Goal: Navigation & Orientation: Find specific page/section

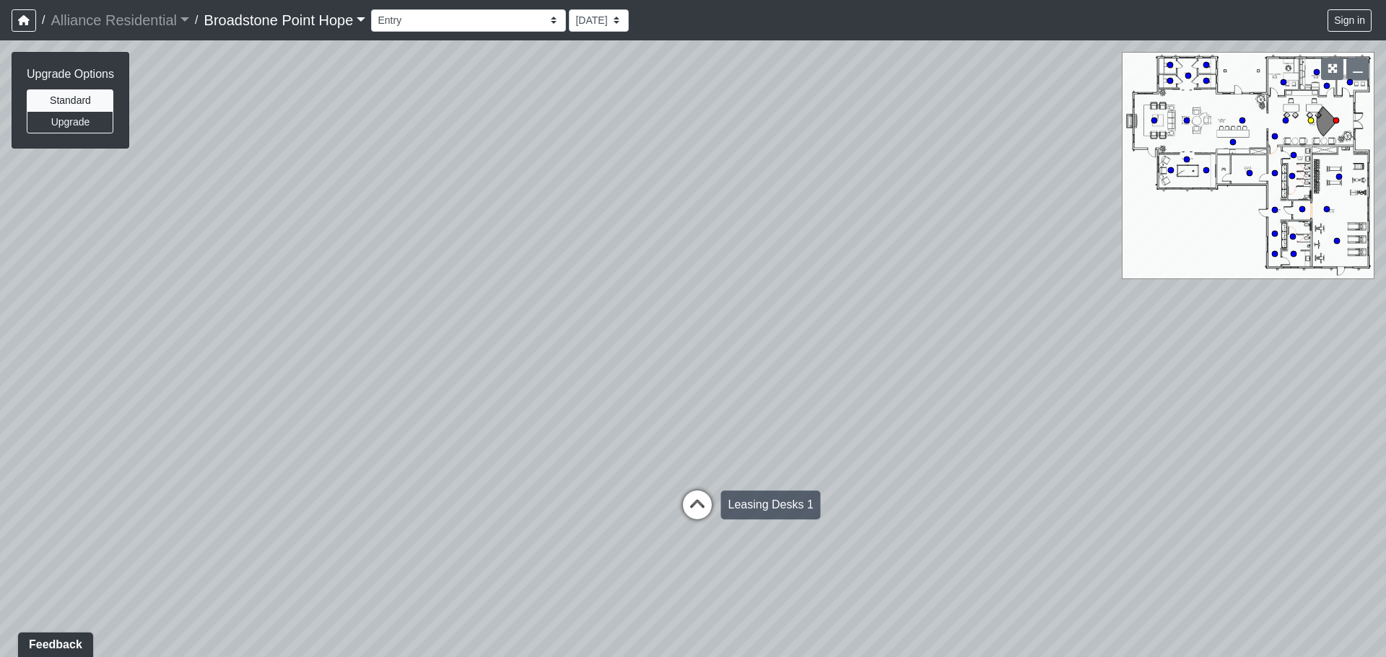
click at [699, 491] on icon at bounding box center [697, 512] width 43 height 43
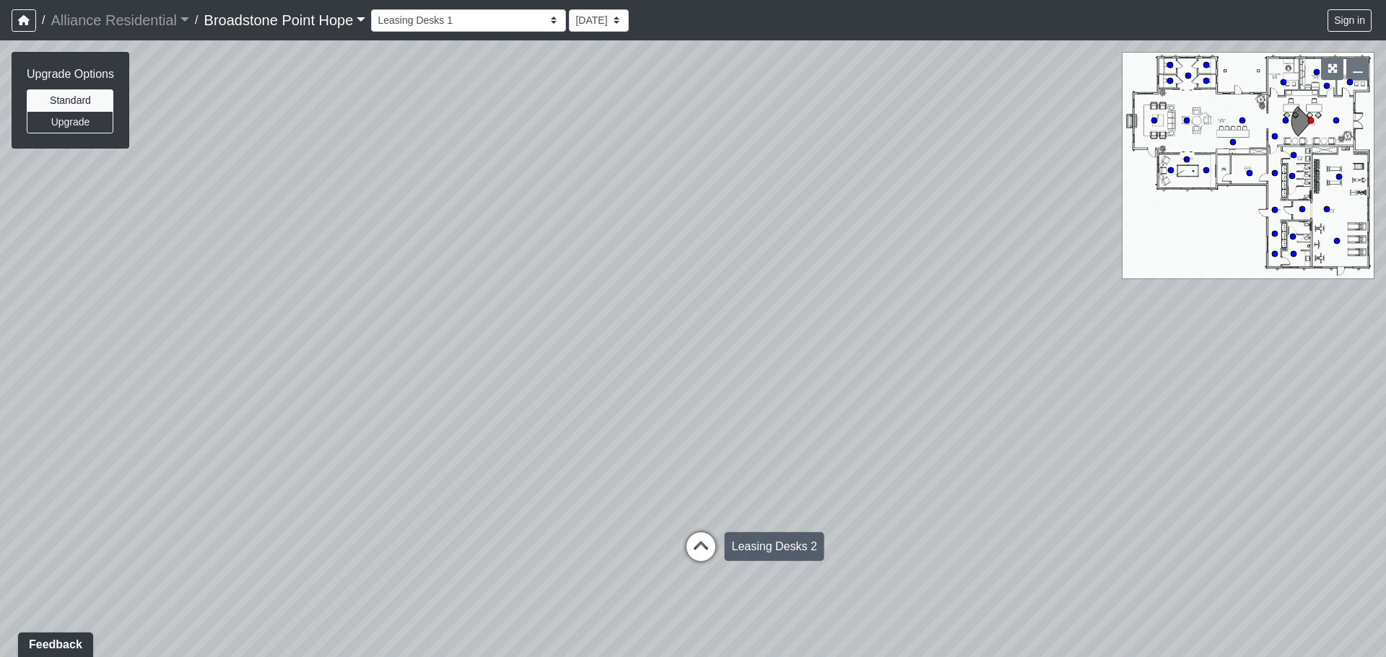
click at [695, 533] on icon at bounding box center [700, 554] width 43 height 43
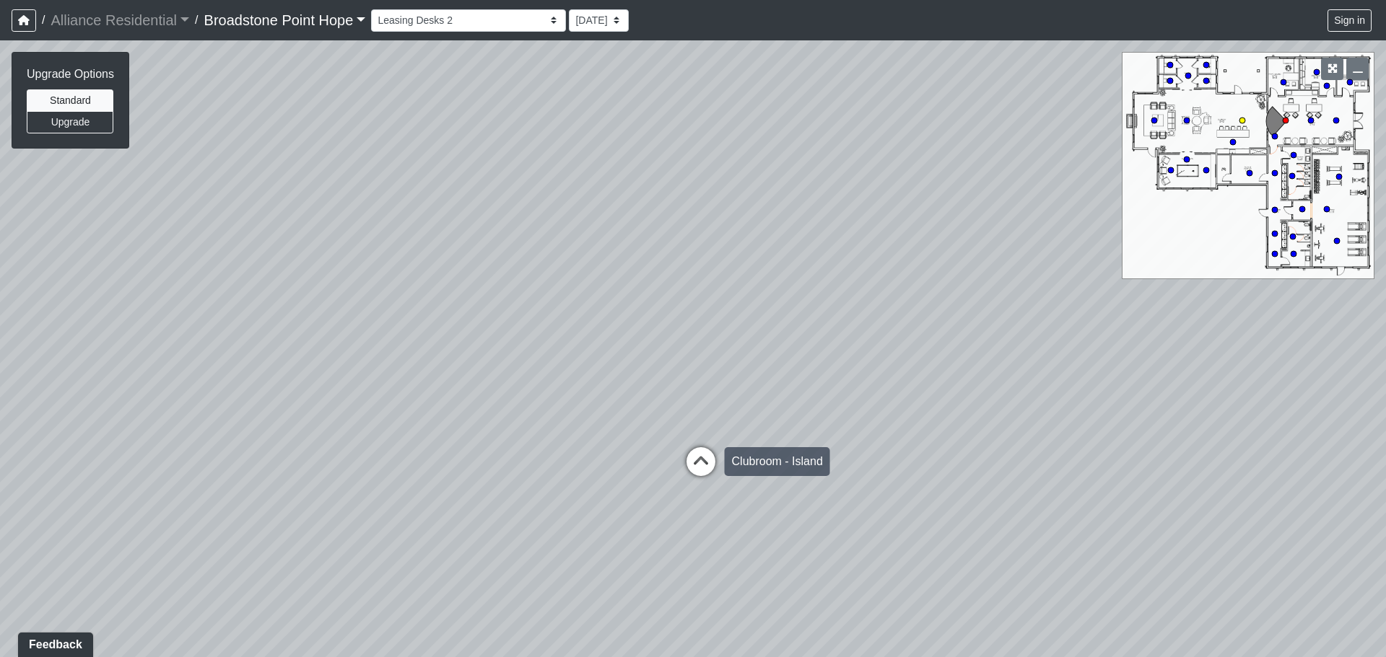
click at [704, 452] on icon at bounding box center [700, 468] width 43 height 43
select select "g4EgQxRBMCMM8UhMmxdv3J"
drag, startPoint x: 544, startPoint y: 414, endPoint x: 581, endPoint y: 408, distance: 37.3
click at [581, 408] on div "Loading... Leasing Desks 1 Loading... Breakroom 1 Loading... Leasing Office 1 L…" at bounding box center [693, 348] width 1386 height 617
